Goal: Task Accomplishment & Management: Use online tool/utility

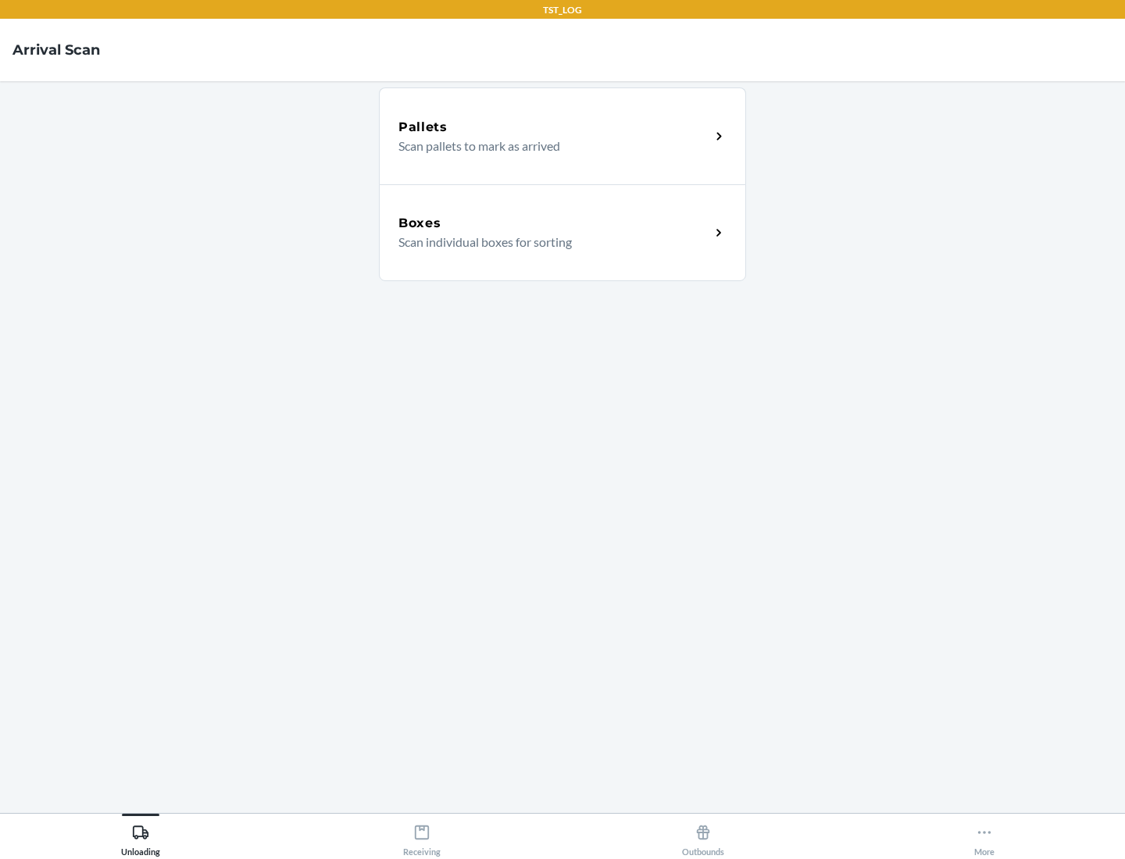
click at [554, 223] on div "Boxes" at bounding box center [554, 223] width 312 height 19
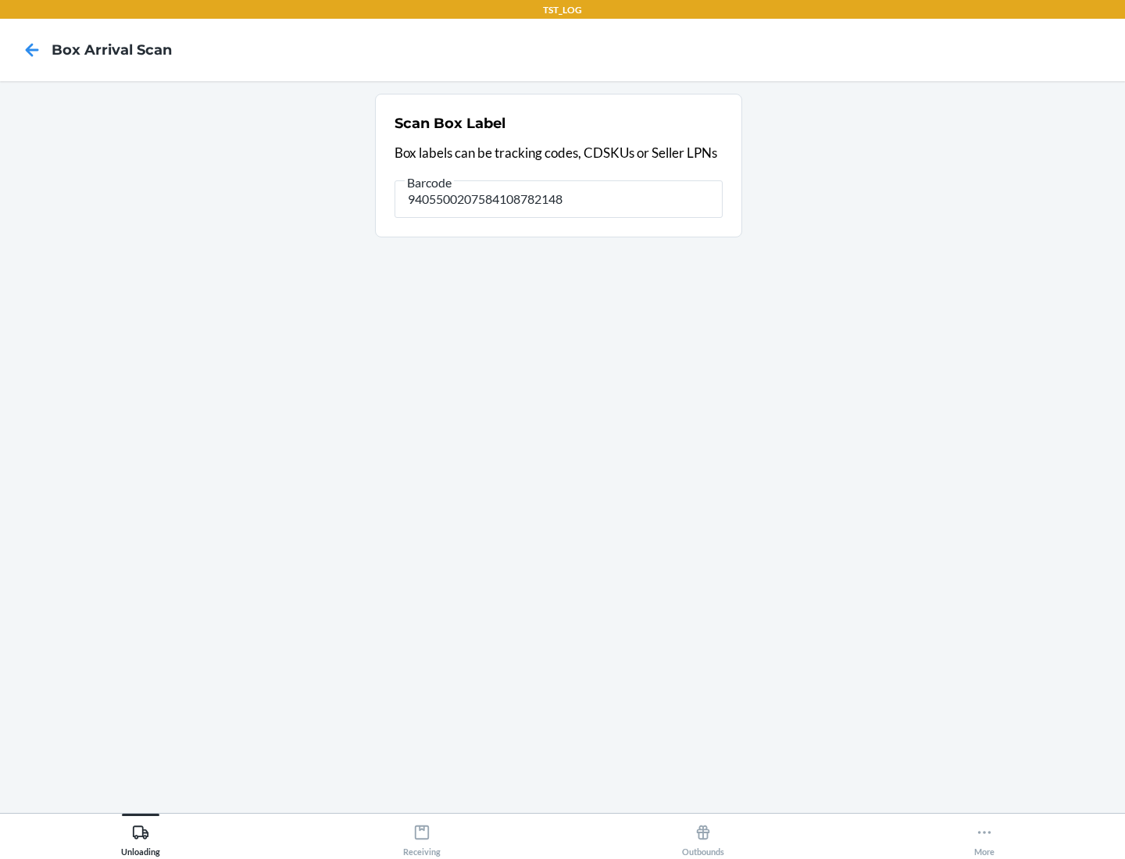
type input "9405500207584108782148"
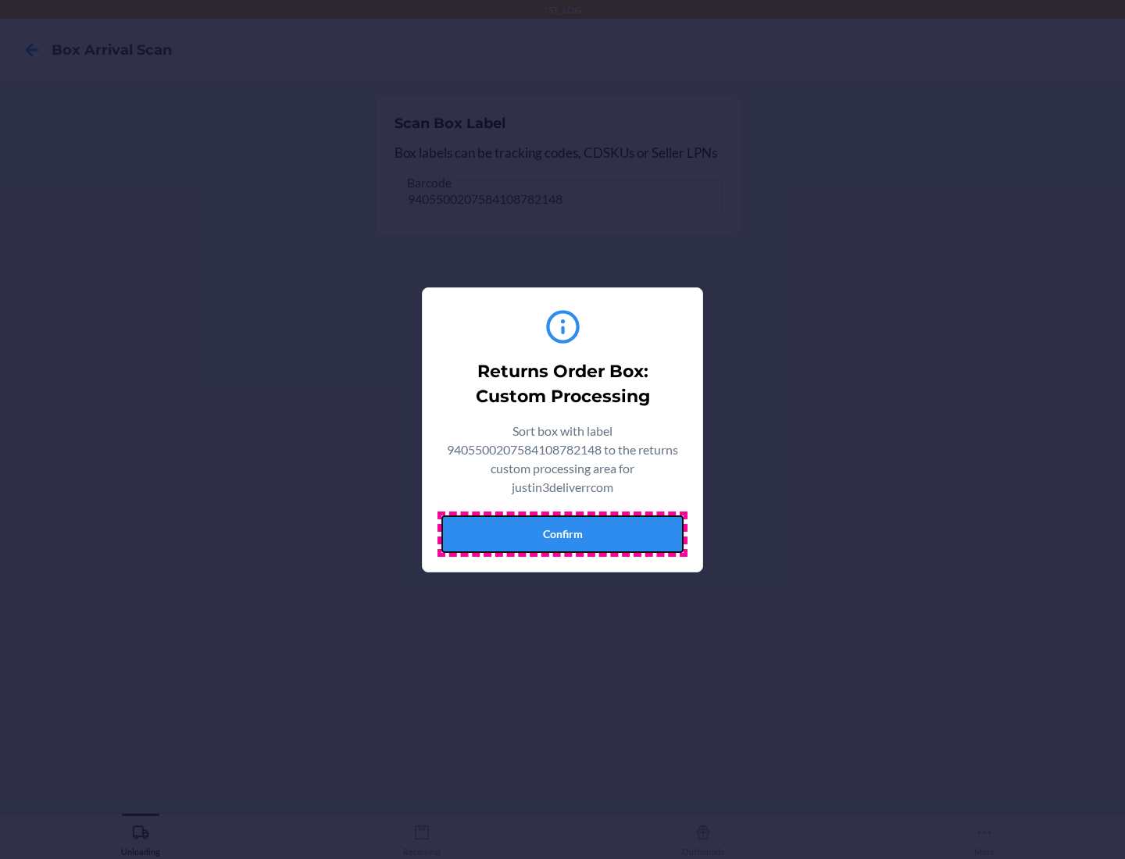
click at [562, 533] on button "Confirm" at bounding box center [562, 533] width 242 height 37
